Goal: Task Accomplishment & Management: Manage account settings

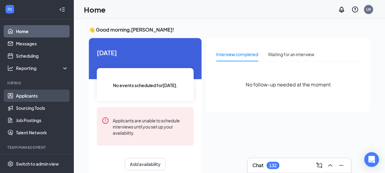
click at [33, 92] on link "Applicants" at bounding box center [42, 95] width 52 height 12
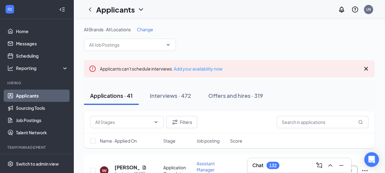
click at [143, 27] on span "Change" at bounding box center [145, 30] width 16 height 6
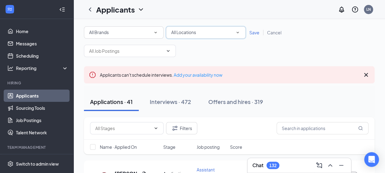
drag, startPoint x: 177, startPoint y: 26, endPoint x: 185, endPoint y: 36, distance: 12.8
click at [184, 35] on div "All Locations All Locations" at bounding box center [206, 32] width 80 height 12
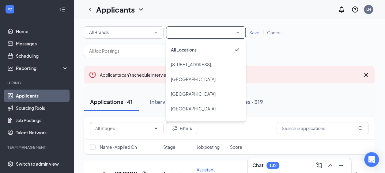
click at [182, 33] on input at bounding box center [205, 32] width 69 height 7
click at [215, 108] on span "[GEOGRAPHIC_DATA]" at bounding box center [193, 109] width 45 height 6
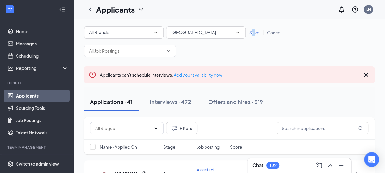
click at [253, 34] on span "Save" at bounding box center [254, 33] width 10 height 6
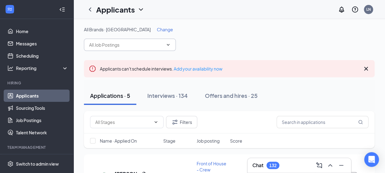
click at [139, 49] on span at bounding box center [130, 45] width 92 height 12
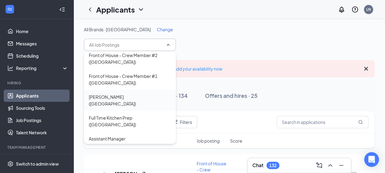
scroll to position [47, 0]
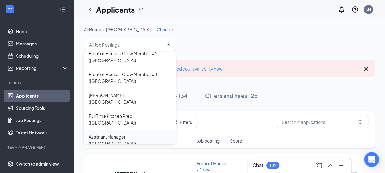
click at [146, 133] on div "Assistant Manager ([GEOGRAPHIC_DATA])" at bounding box center [130, 139] width 82 height 13
type input "Assistant Manager ([GEOGRAPHIC_DATA])"
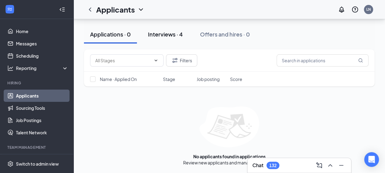
click at [177, 36] on div "Interviews · 4" at bounding box center [165, 34] width 35 height 8
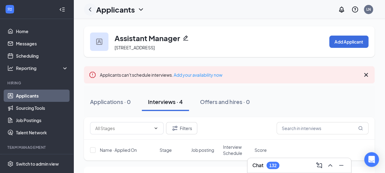
click at [90, 7] on icon "ChevronLeft" at bounding box center [89, 9] width 7 height 7
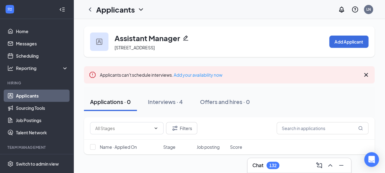
click at [17, 97] on link "Applicants" at bounding box center [42, 95] width 52 height 12
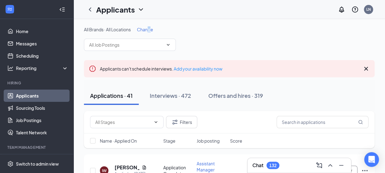
click at [150, 31] on span "Change" at bounding box center [145, 30] width 16 height 6
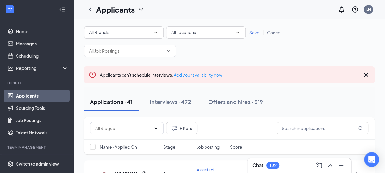
click at [208, 37] on div "All Locations All Locations" at bounding box center [206, 32] width 80 height 12
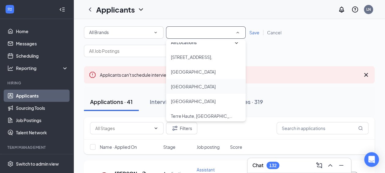
scroll to position [12, 0]
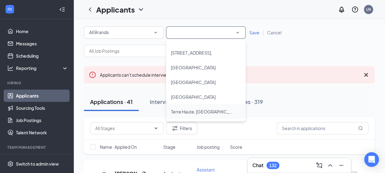
click at [212, 108] on div "Terre Haute, [GEOGRAPHIC_DATA]" at bounding box center [206, 111] width 70 height 7
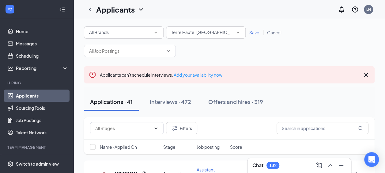
click at [252, 36] on div "All Brands All Brands All Locations [GEOGRAPHIC_DATA], [GEOGRAPHIC_DATA] Save C…" at bounding box center [229, 32] width 291 height 12
drag, startPoint x: 252, startPoint y: 34, endPoint x: 204, endPoint y: 44, distance: 49.2
click at [252, 32] on span "Save" at bounding box center [254, 33] width 10 height 6
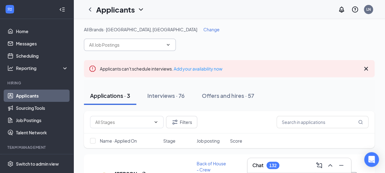
click at [128, 45] on input "text" at bounding box center [126, 44] width 74 height 7
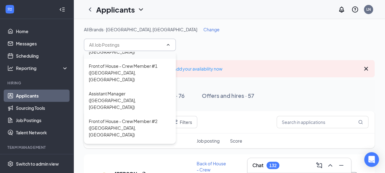
scroll to position [26, 0]
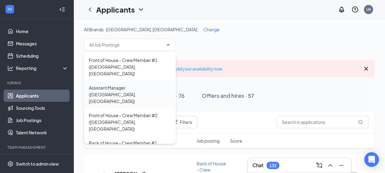
click at [137, 84] on div "Assistant Manager ([GEOGRAPHIC_DATA], [GEOGRAPHIC_DATA])" at bounding box center [130, 94] width 82 height 20
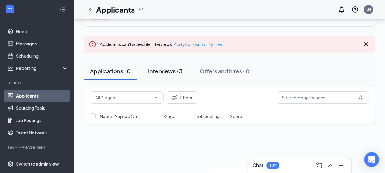
click at [173, 74] on div "Interviews · 3" at bounding box center [165, 71] width 35 height 8
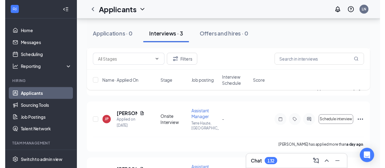
scroll to position [153, 0]
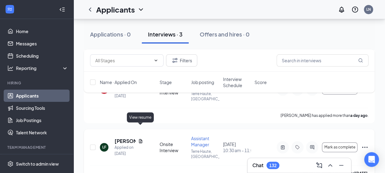
click at [141, 139] on icon "Document" at bounding box center [140, 141] width 3 height 4
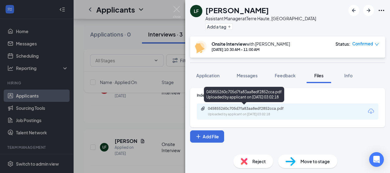
click at [276, 115] on div "Uploaded by applicant on [DATE] 03:02:18" at bounding box center [254, 114] width 92 height 5
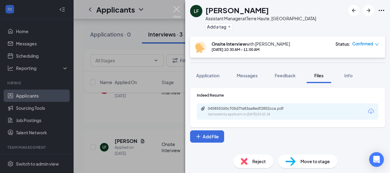
click at [174, 12] on img at bounding box center [177, 12] width 8 height 12
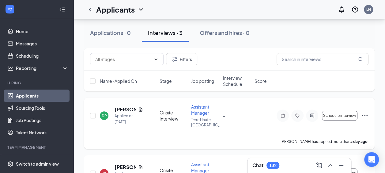
scroll to position [61, 0]
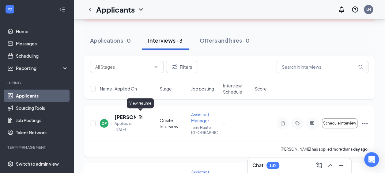
click at [140, 115] on icon "Document" at bounding box center [140, 117] width 3 height 4
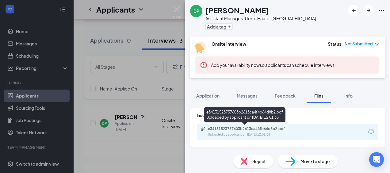
click at [233, 128] on div "e34131523757603b2613ca4f4b64d8b2.pdf" at bounding box center [251, 128] width 86 height 5
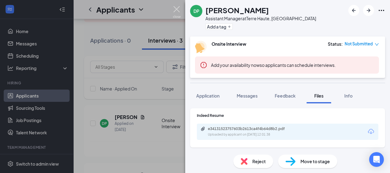
drag, startPoint x: 175, startPoint y: 8, endPoint x: 167, endPoint y: 41, distance: 34.0
click at [175, 9] on img at bounding box center [177, 12] width 8 height 12
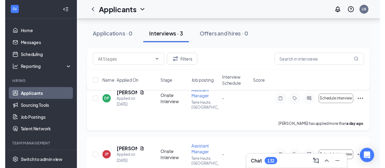
scroll to position [92, 0]
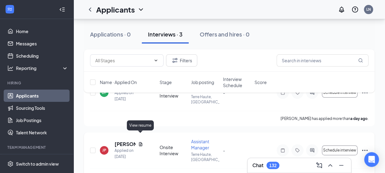
click at [141, 142] on icon "Document" at bounding box center [140, 144] width 3 height 4
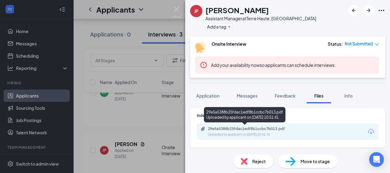
click at [232, 133] on div "Uploaded by applicant on [DATE] 10:51:41" at bounding box center [254, 134] width 92 height 5
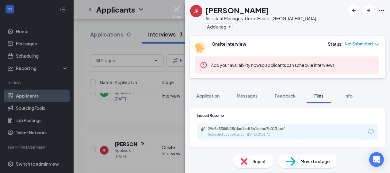
click at [176, 12] on img at bounding box center [177, 12] width 8 height 12
